Goal: Book appointment/travel/reservation

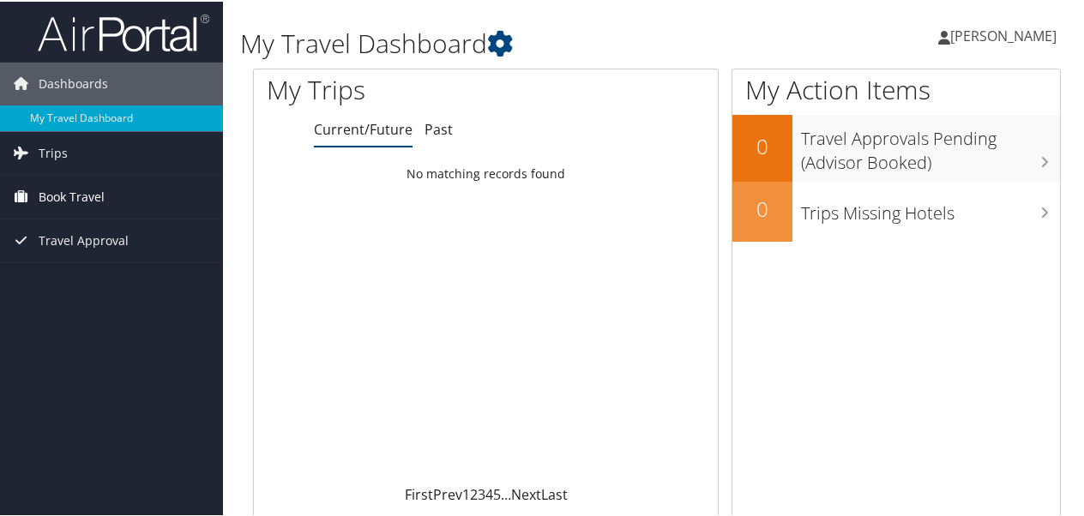
click at [88, 201] on span "Book Travel" at bounding box center [72, 195] width 66 height 43
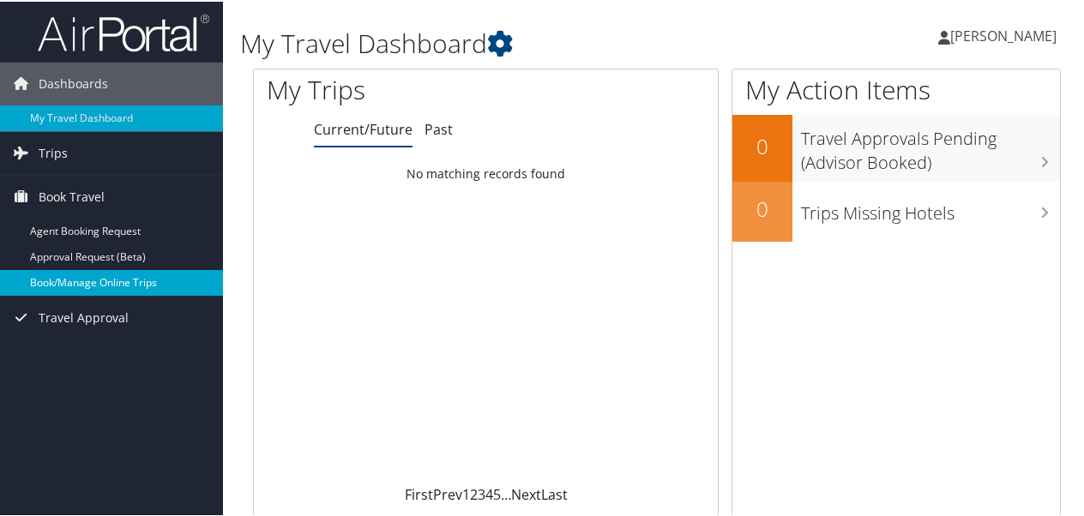
click at [89, 281] on link "Book/Manage Online Trips" at bounding box center [111, 281] width 223 height 26
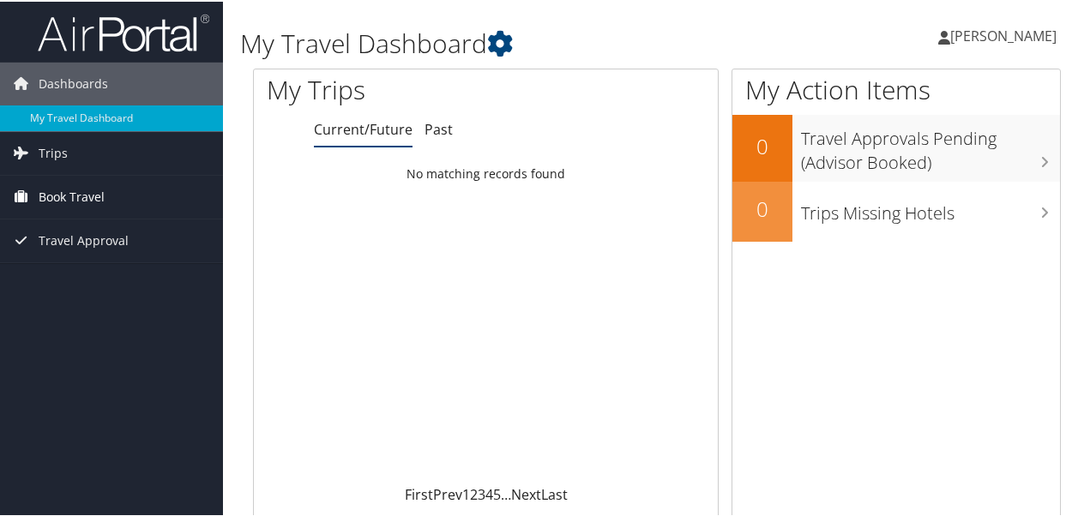
click at [56, 191] on span "Book Travel" at bounding box center [72, 195] width 66 height 43
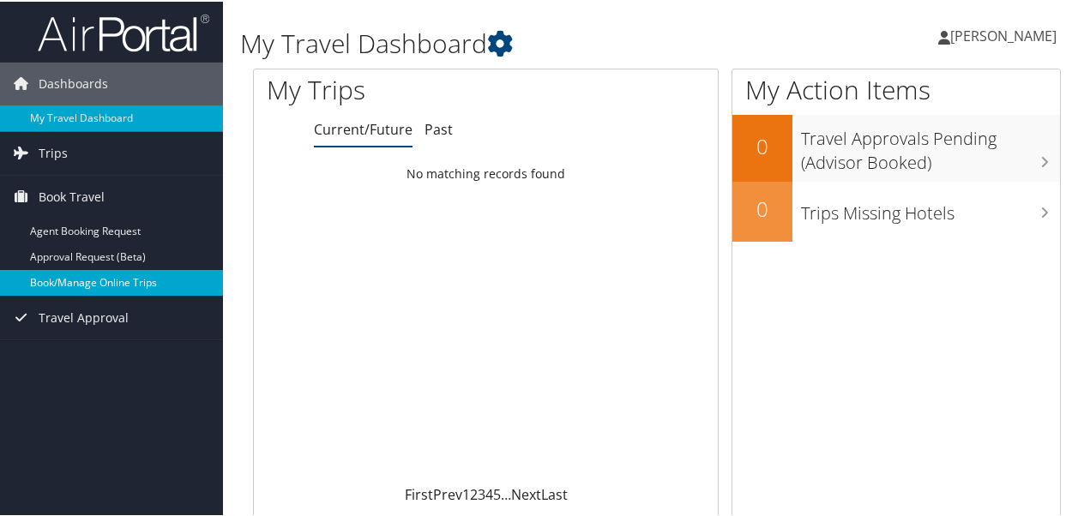
click at [69, 274] on link "Book/Manage Online Trips" at bounding box center [111, 281] width 223 height 26
